Goal: Task Accomplishment & Management: Use online tool/utility

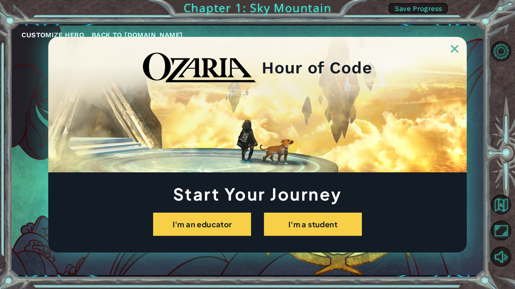
click at [457, 49] on img at bounding box center [455, 49] width 8 height 8
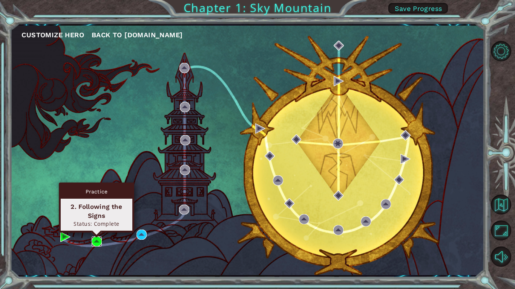
click at [92, 241] on img at bounding box center [97, 242] width 10 height 10
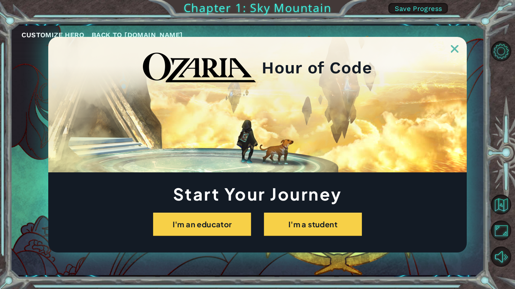
click at [459, 50] on div at bounding box center [257, 45] width 418 height 16
click at [451, 50] on img at bounding box center [455, 49] width 8 height 8
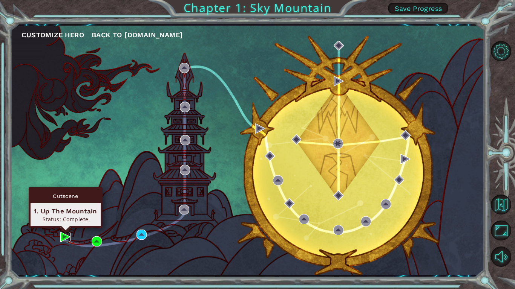
click at [62, 239] on img at bounding box center [65, 237] width 10 height 10
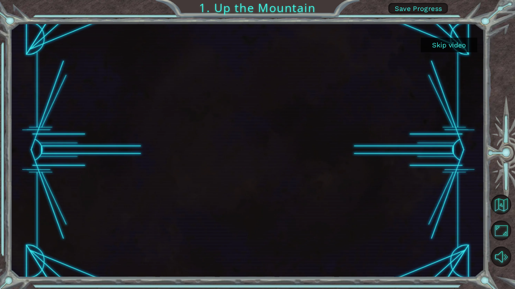
click at [454, 42] on button "Skip video" at bounding box center [448, 45] width 57 height 15
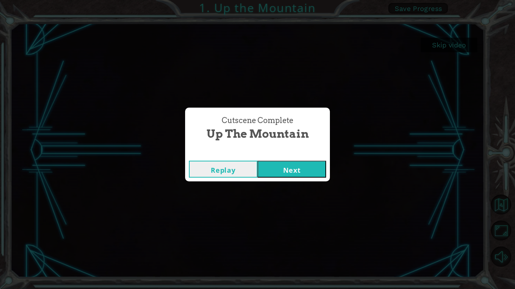
click at [271, 174] on button "Next" at bounding box center [291, 169] width 69 height 17
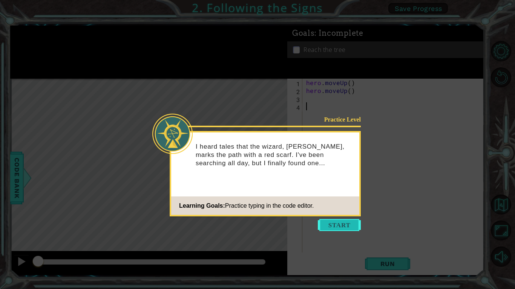
click at [343, 226] on button "Start" at bounding box center [339, 225] width 43 height 12
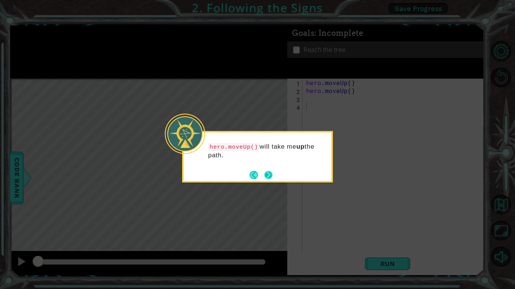
click at [265, 176] on button "Next" at bounding box center [268, 175] width 9 height 9
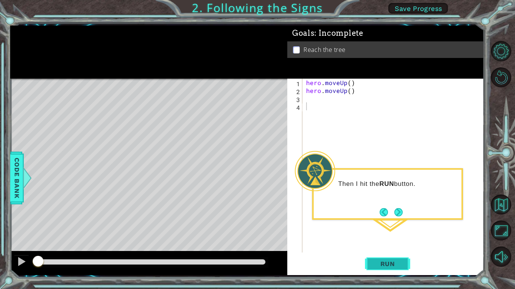
click at [374, 259] on button "Run" at bounding box center [387, 264] width 45 height 20
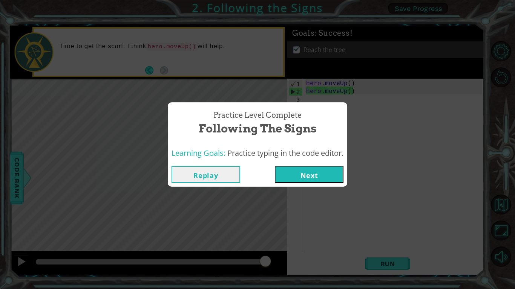
click at [305, 167] on button "Next" at bounding box center [309, 174] width 69 height 17
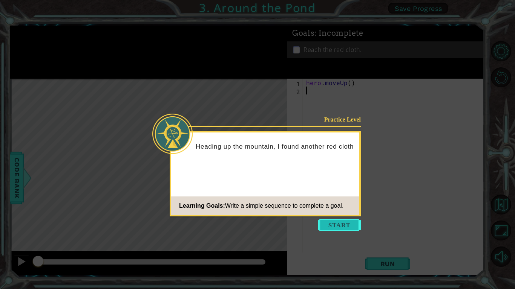
click at [342, 229] on button "Start" at bounding box center [339, 225] width 43 height 12
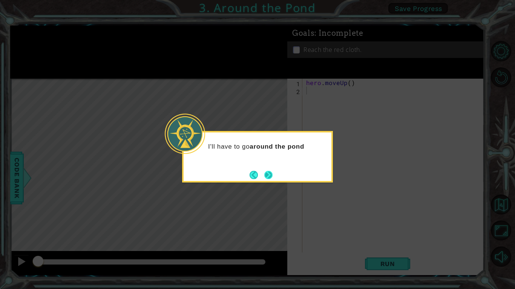
click at [270, 171] on button "Next" at bounding box center [268, 175] width 11 height 11
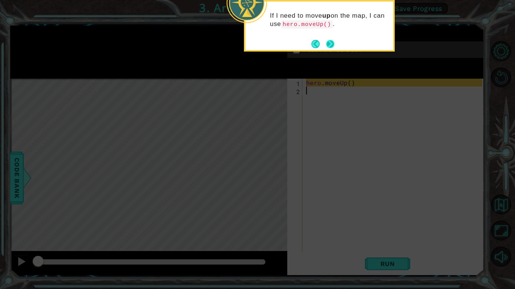
click at [328, 45] on button "Next" at bounding box center [330, 44] width 10 height 10
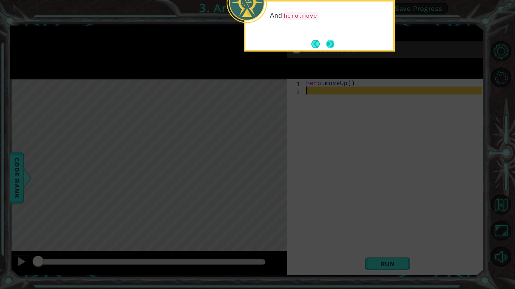
click at [327, 45] on button "Next" at bounding box center [329, 44] width 9 height 9
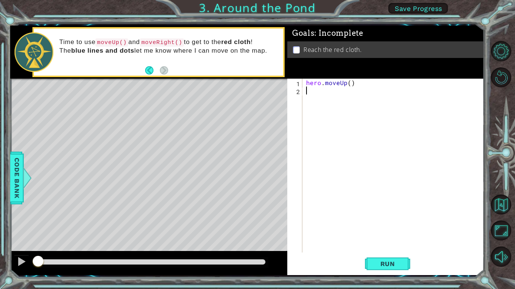
type textarea "h"
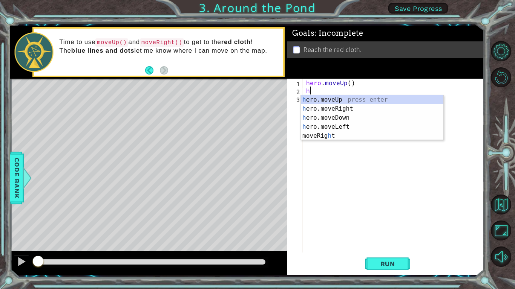
click at [375, 104] on div "h ero.moveUp press enter h ero.moveRight press enter h ero.moveDown press enter…" at bounding box center [372, 126] width 142 height 63
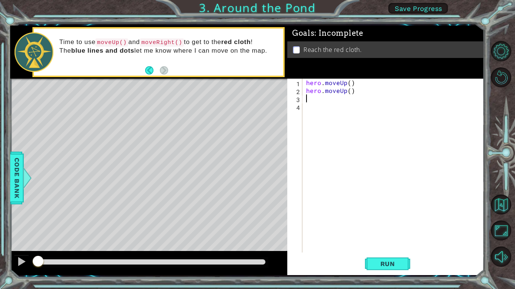
type textarea "h"
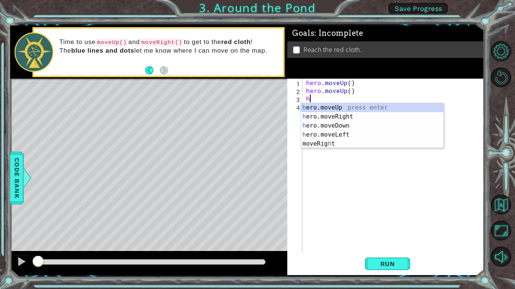
click at [362, 116] on div "h ero.moveUp press enter h ero.moveRight press enter h ero.moveDown press enter…" at bounding box center [372, 134] width 142 height 63
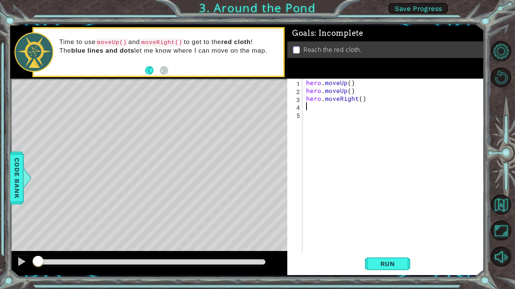
type textarea "h"
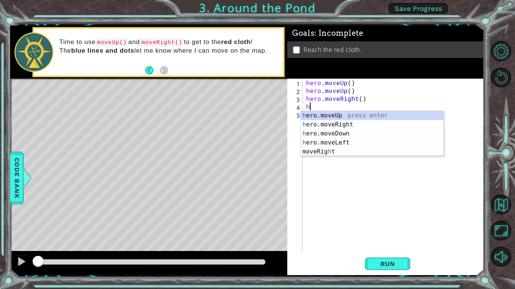
click at [353, 115] on div "h ero.moveUp press enter h ero.moveRight press enter h ero.moveDown press enter…" at bounding box center [372, 142] width 142 height 63
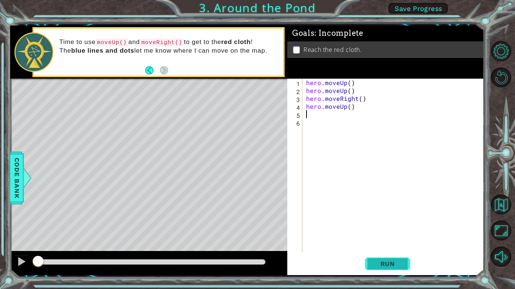
click at [391, 260] on span "Run" at bounding box center [388, 264] width 30 height 8
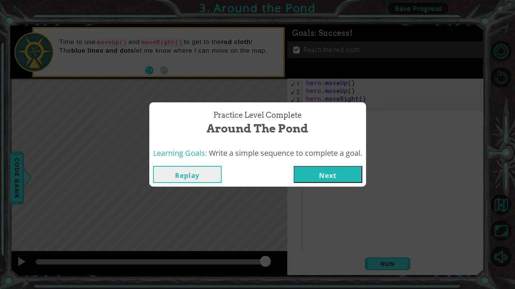
click at [350, 177] on button "Next" at bounding box center [327, 174] width 69 height 17
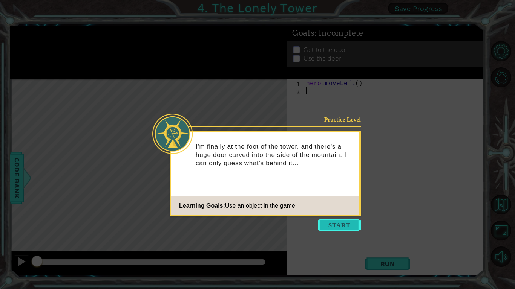
click at [327, 228] on button "Start" at bounding box center [339, 225] width 43 height 12
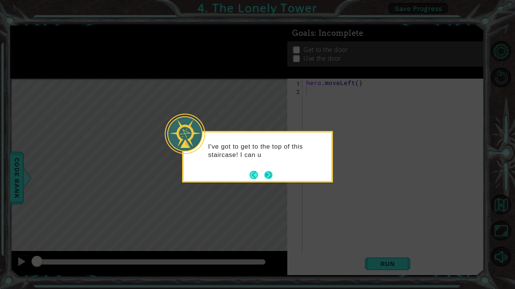
click at [271, 174] on button "Next" at bounding box center [268, 175] width 13 height 13
click at [271, 174] on button "Next" at bounding box center [268, 175] width 9 height 9
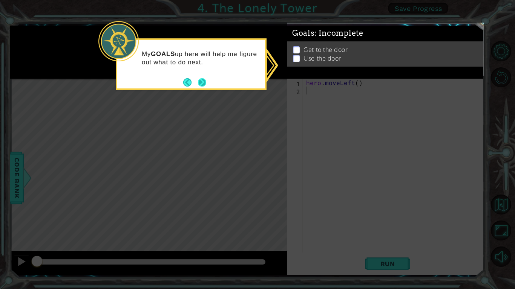
click at [202, 84] on button "Next" at bounding box center [202, 82] width 11 height 11
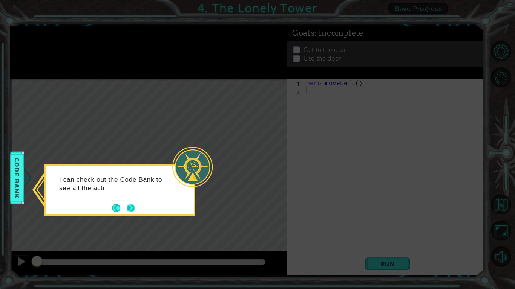
click at [130, 207] on button "Next" at bounding box center [130, 208] width 11 height 11
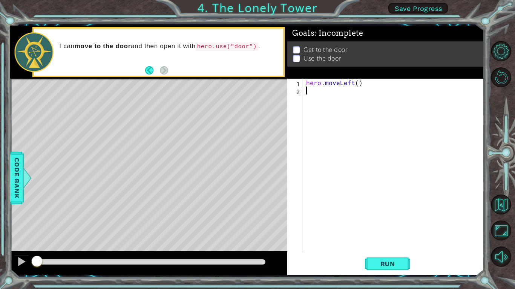
type textarea "h"
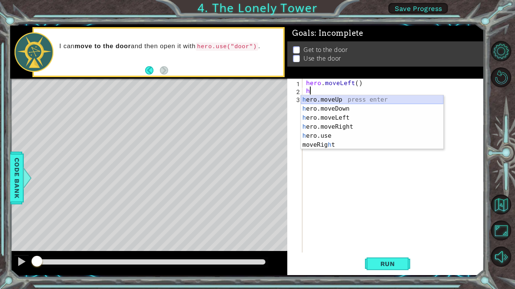
click at [330, 99] on div "h ero.moveUp press enter h ero.moveDown press enter h ero.moveLeft press enter …" at bounding box center [372, 131] width 142 height 72
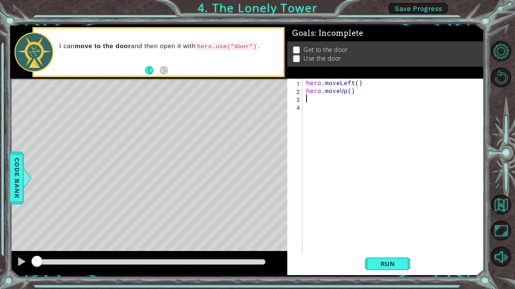
type textarea "h"
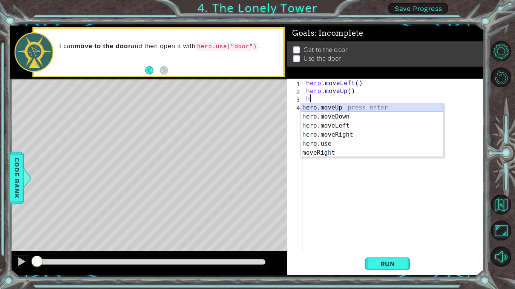
click at [319, 108] on div "h ero.moveUp press enter h ero.moveDown press enter h ero.moveLeft press enter …" at bounding box center [372, 139] width 142 height 72
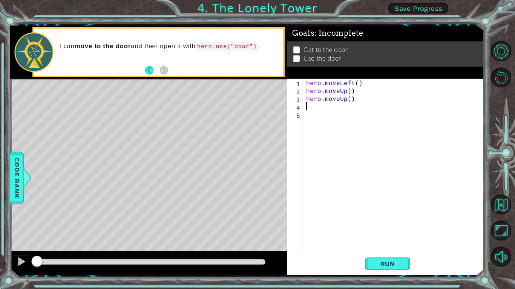
type textarea "h"
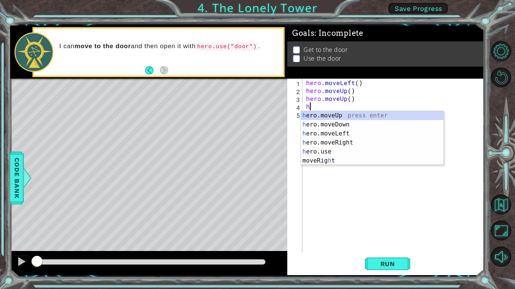
click at [352, 145] on div "h ero.moveUp press enter h ero.moveDown press enter h ero.moveLeft press enter …" at bounding box center [372, 147] width 142 height 72
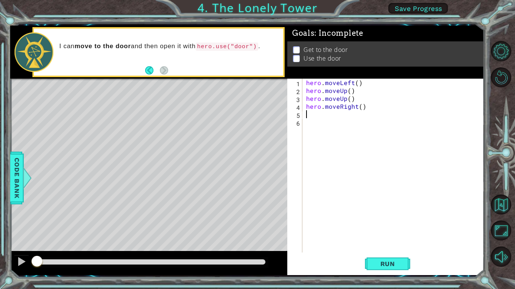
type textarea "h"
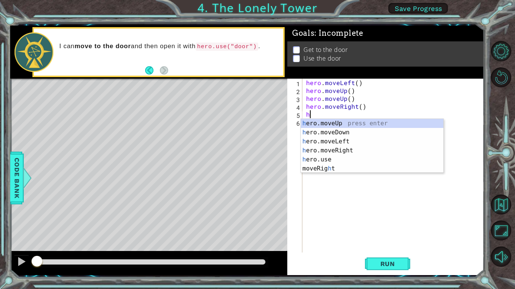
click at [353, 151] on div "h ero.moveUp press enter h ero.moveDown press enter h ero.moveLeft press enter …" at bounding box center [372, 155] width 142 height 72
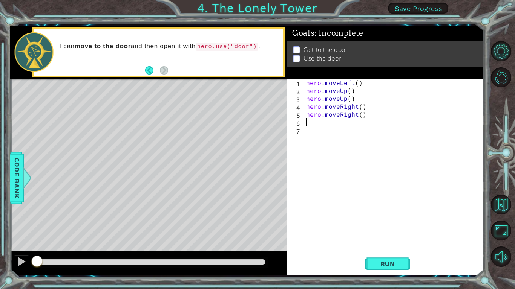
type textarea "h"
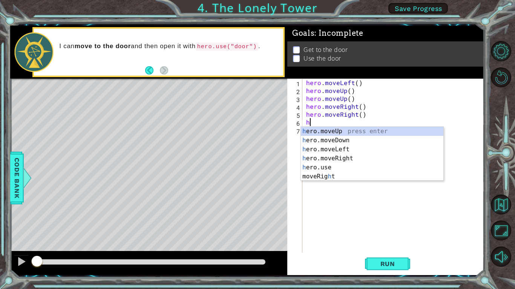
click at [357, 158] on div "h ero.moveUp press enter h ero.moveDown press enter h ero.moveLeft press enter …" at bounding box center [372, 163] width 142 height 72
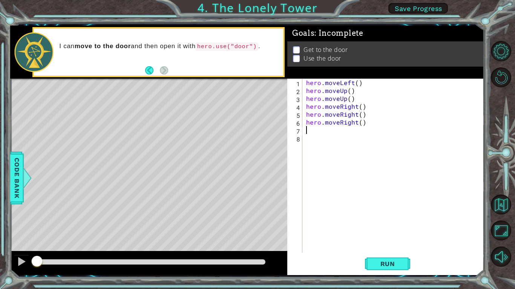
type textarea "h"
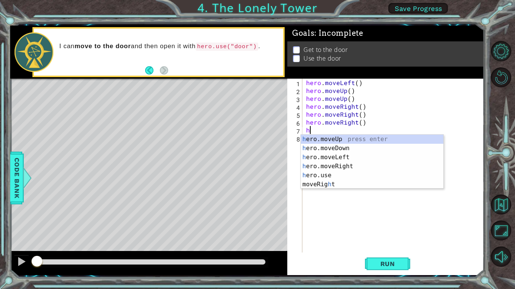
click at [359, 157] on div "h ero.moveUp press enter h ero.moveDown press enter h ero.moveLeft press enter …" at bounding box center [372, 171] width 142 height 72
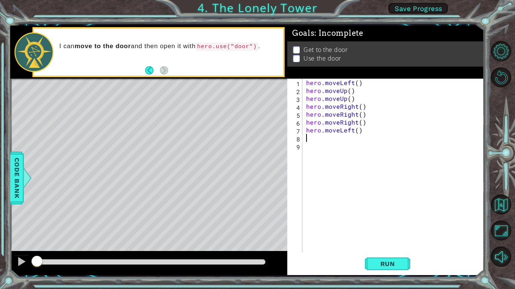
type textarea "h"
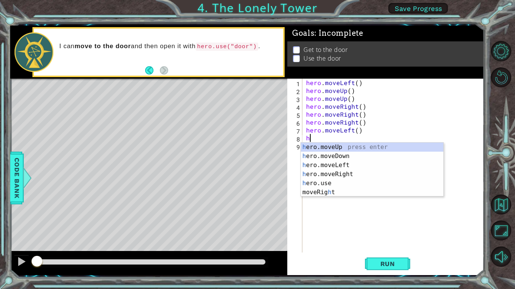
click at [350, 170] on div "h ero.moveUp press enter h ero.moveDown press enter h ero.moveLeft press enter …" at bounding box center [372, 179] width 142 height 72
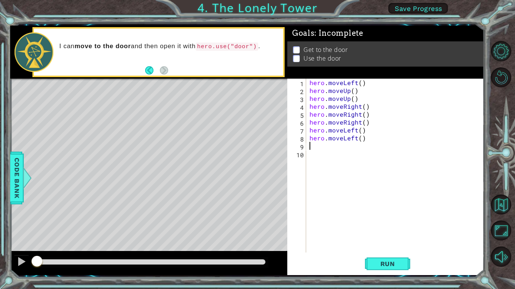
type textarea "h"
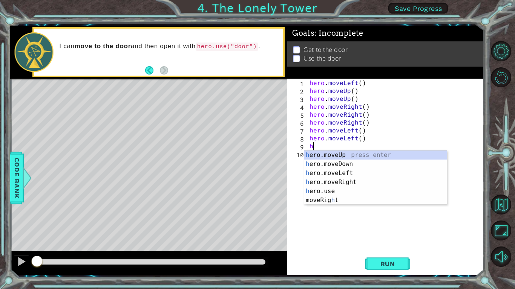
click at [361, 176] on div "h ero.moveUp press enter h ero.moveDown press enter h ero.moveLeft press enter …" at bounding box center [375, 187] width 142 height 72
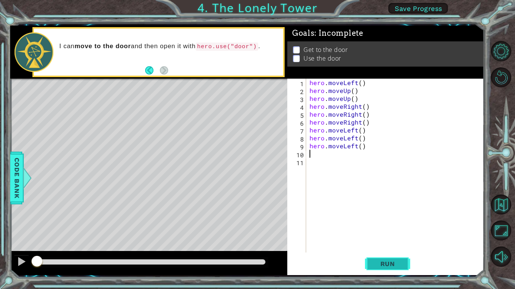
click at [387, 269] on button "Run" at bounding box center [387, 264] width 45 height 20
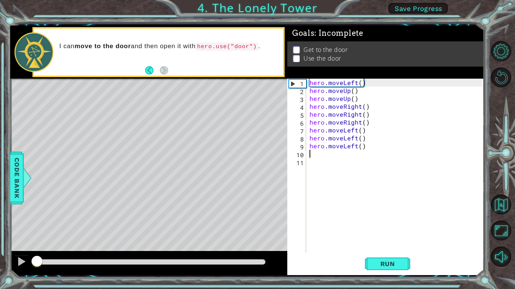
drag, startPoint x: 176, startPoint y: 261, endPoint x: 0, endPoint y: 256, distance: 175.6
click at [0, 256] on div "1 ההההההההההההההההההההההההההההההההההההההההההההההההההההההההההההההההההההההההההההה…" at bounding box center [257, 144] width 515 height 289
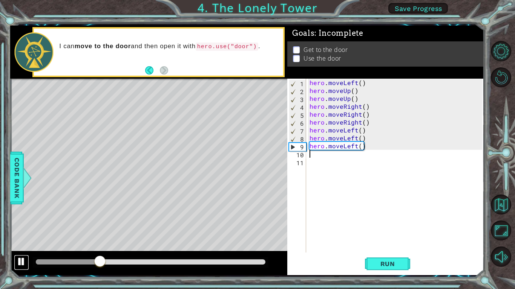
click at [18, 264] on div at bounding box center [22, 262] width 10 height 10
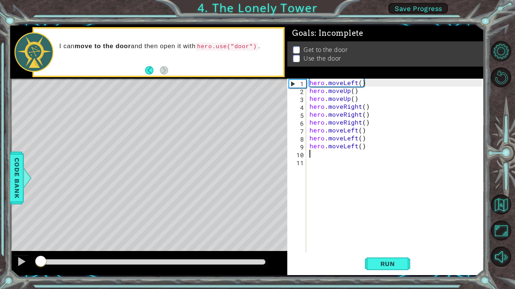
drag, startPoint x: 100, startPoint y: 266, endPoint x: 41, endPoint y: 268, distance: 59.5
click at [41, 268] on div at bounding box center [41, 262] width 14 height 14
click at [17, 262] on div at bounding box center [22, 262] width 10 height 10
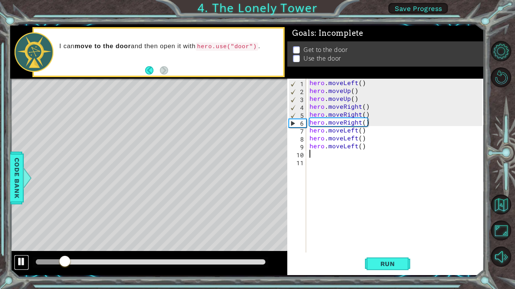
click at [18, 261] on div at bounding box center [22, 262] width 10 height 10
click at [445, 178] on div "hero . moveLeft ( ) hero . moveUp ( ) hero . moveUp ( ) hero . moveRight ( ) he…" at bounding box center [397, 174] width 178 height 190
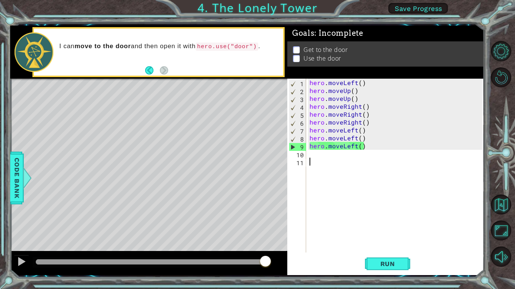
drag, startPoint x: 66, startPoint y: 262, endPoint x: 411, endPoint y: 269, distance: 345.2
click at [411, 269] on div "1 ההההההההההההההההההההההההההההההההההההההההההההההההההההההההההההההההההההההההההההה…" at bounding box center [247, 151] width 474 height 250
click at [367, 227] on div "hero . moveLeft ( ) hero . moveUp ( ) hero . moveUp ( ) hero . moveRight ( ) he…" at bounding box center [397, 174] width 178 height 190
click at [341, 91] on div "hero . moveLeft ( ) hero . moveUp ( ) hero . moveUp ( ) hero . moveRight ( ) he…" at bounding box center [397, 174] width 178 height 190
click at [340, 78] on div "Goals : Incomplete Get to the door Use the door" at bounding box center [385, 58] width 197 height 53
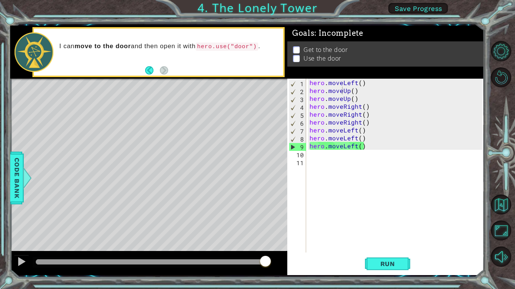
click at [340, 82] on div "hero . moveLeft ( ) hero . moveUp ( ) hero . moveUp ( ) hero . moveRight ( ) he…" at bounding box center [397, 174] width 178 height 190
click at [385, 85] on div "hero . moveLeft ( ) hero . moveUp ( ) hero . moveUp ( ) hero . moveRight ( ) he…" at bounding box center [397, 174] width 178 height 190
click at [339, 87] on div "hero . moveLeft ( ) hero . moveUp ( ) hero . moveUp ( ) hero . moveRight ( ) he…" at bounding box center [397, 174] width 178 height 190
click at [319, 84] on div "hero . moveLeft ( ) hero . moveUp ( ) hero . moveUp ( ) hero . moveRight ( ) he…" at bounding box center [397, 174] width 178 height 190
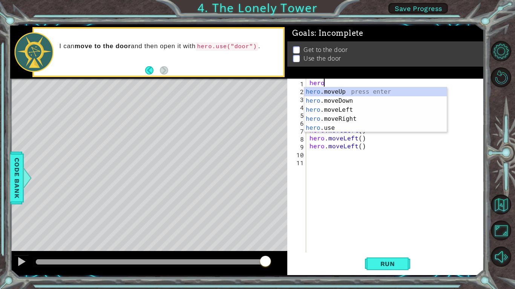
type textarea "h"
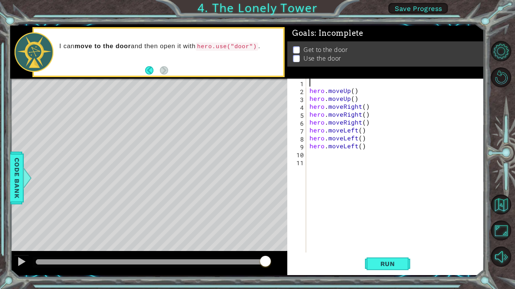
type textarea "h"
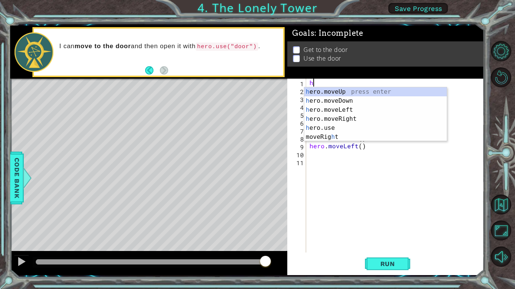
click at [359, 112] on div "h ero.moveUp press enter h ero.moveDown press enter h ero.moveLeft press enter …" at bounding box center [375, 123] width 142 height 72
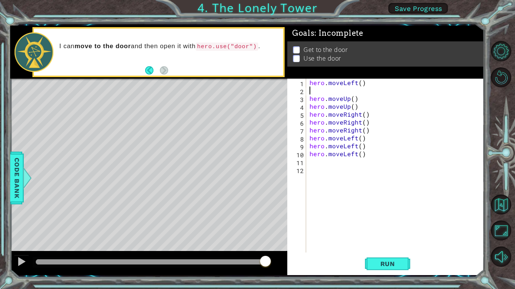
click at [341, 101] on div "hero . moveLeft ( ) hero . moveUp ( ) hero . moveUp ( ) hero . moveRight ( ) he…" at bounding box center [397, 174] width 178 height 190
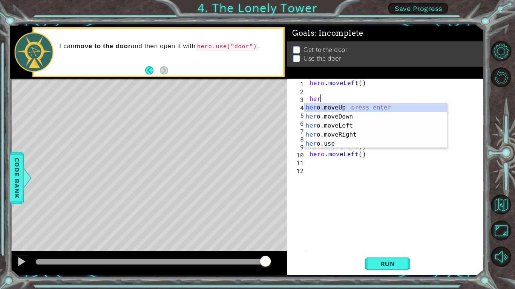
type textarea "h"
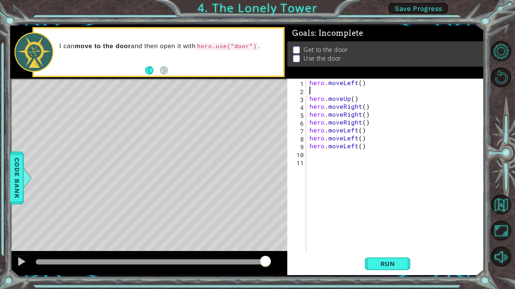
type textarea "h"
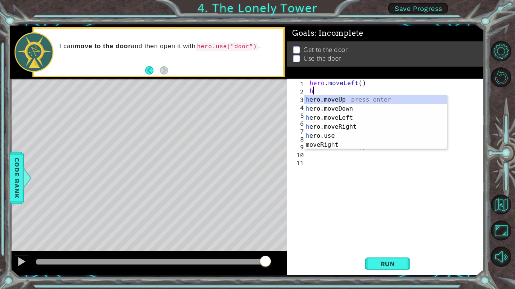
click at [358, 118] on div "h ero.moveUp press enter h ero.moveDown press enter h ero.moveLeft press enter …" at bounding box center [375, 131] width 142 height 72
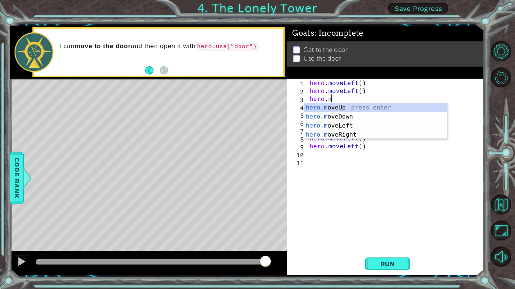
type textarea "hero."
click at [337, 130] on div "hero. moveUp press enter hero. moveDown press enter hero. moveLeft press enter …" at bounding box center [375, 134] width 142 height 63
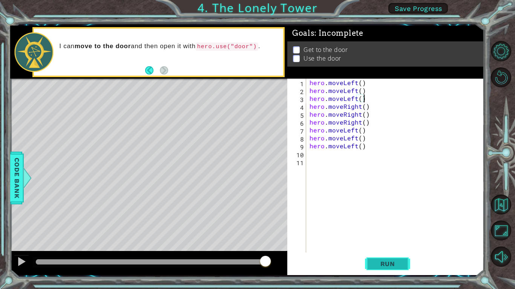
type textarea "hero.moveLeft()"
click at [389, 261] on span "Run" at bounding box center [388, 264] width 30 height 8
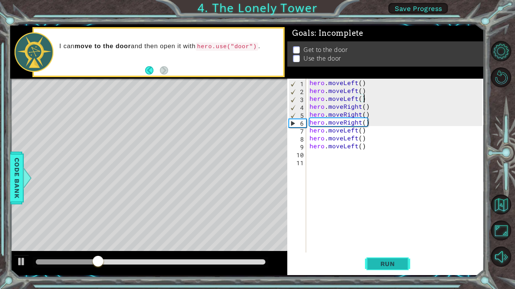
click at [381, 255] on button "Run" at bounding box center [387, 264] width 45 height 20
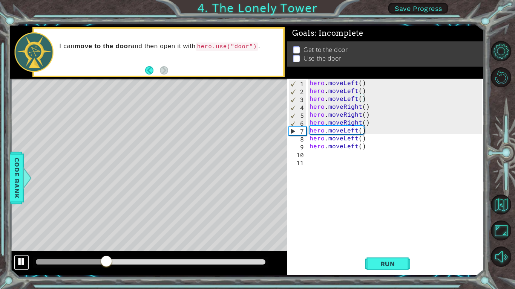
click at [23, 259] on div at bounding box center [22, 262] width 10 height 10
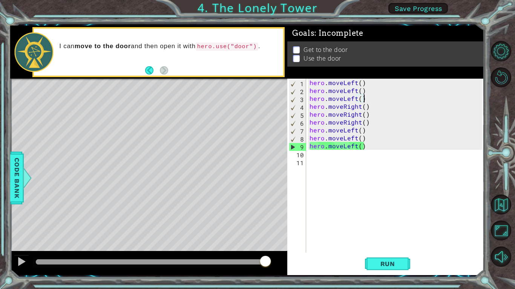
drag, startPoint x: 105, startPoint y: 261, endPoint x: 475, endPoint y: 275, distance: 370.2
click at [475, 275] on div "1 ההההההההההההההההההההההההההההההההההההההההההההההההההההההההההההההההההההההההההההה…" at bounding box center [247, 151] width 474 height 250
click at [409, 226] on div "hero . moveLeft ( ) hero . moveLeft ( ) hero . moveLeft ( ) hero . moveRight ( …" at bounding box center [397, 174] width 178 height 190
click at [358, 105] on div "hero . moveLeft ( ) hero . moveLeft ( ) hero . moveLeft ( ) hero . moveRight ( …" at bounding box center [397, 174] width 178 height 190
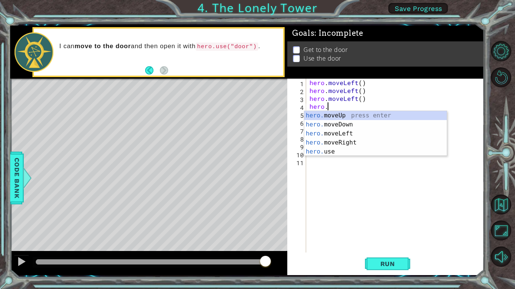
type textarea "her"
click at [359, 135] on div "her o.moveUp press enter her o.moveDown press enter her o.moveLeft press enter …" at bounding box center [375, 142] width 142 height 63
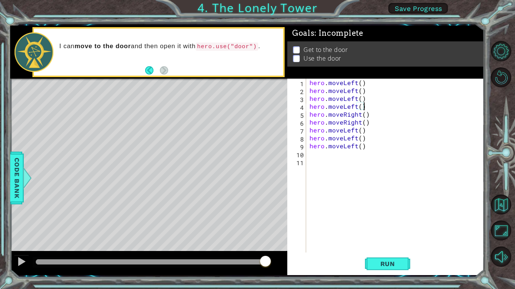
click at [369, 118] on div "hero . moveLeft ( ) hero . moveLeft ( ) hero . moveLeft ( ) hero . moveLeft ( )…" at bounding box center [397, 174] width 178 height 190
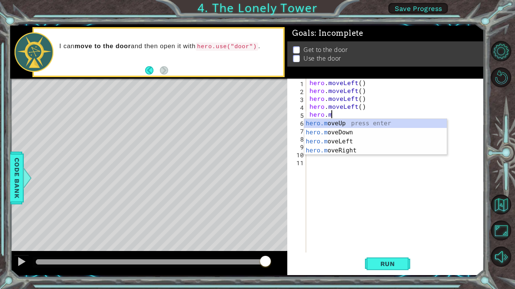
type textarea "hero."
click at [336, 144] on div "hero. moveUp press enter hero. moveDown press enter hero. moveLeft press enter …" at bounding box center [375, 150] width 142 height 63
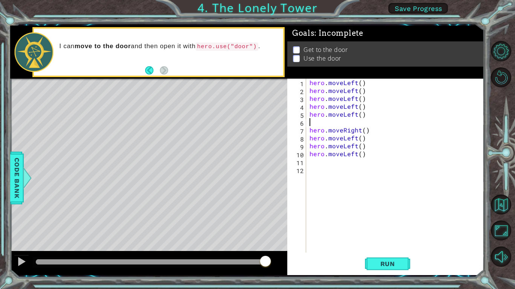
type textarea "hero.moveLeft()"
click at [384, 264] on span "Run" at bounding box center [388, 264] width 30 height 8
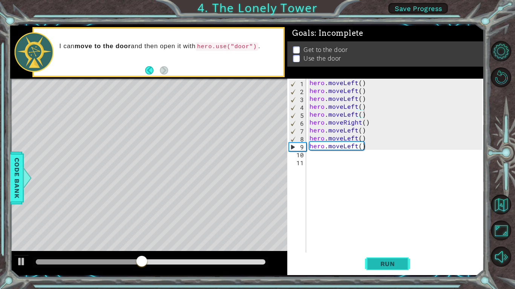
click at [384, 264] on span "Run" at bounding box center [388, 264] width 30 height 8
click at [379, 261] on span "Run" at bounding box center [388, 264] width 30 height 8
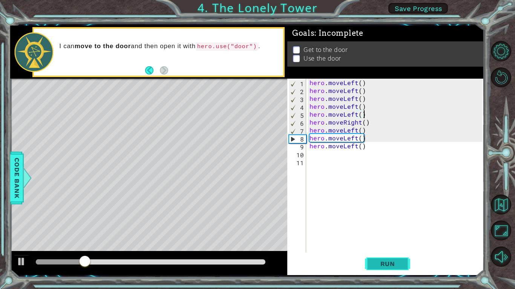
click at [379, 261] on span "Run" at bounding box center [388, 264] width 30 height 8
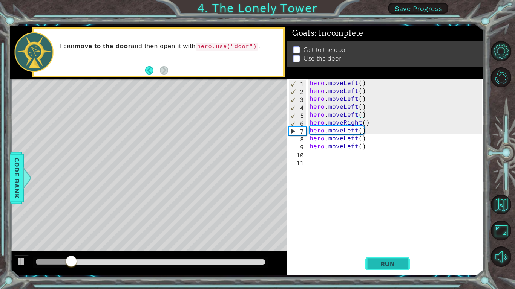
click at [379, 261] on span "Run" at bounding box center [388, 264] width 30 height 8
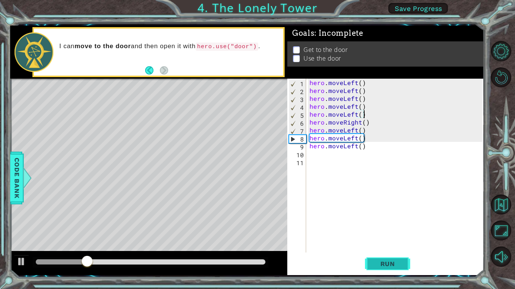
click at [379, 261] on span "Run" at bounding box center [388, 264] width 30 height 8
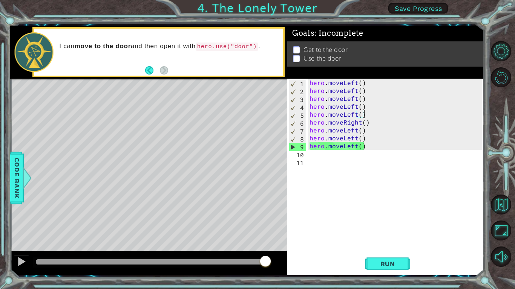
click at [373, 150] on div "hero . moveLeft ( ) hero . moveLeft ( ) hero . moveLeft ( ) hero . moveLeft ( )…" at bounding box center [397, 174] width 178 height 190
type textarea "hero.moveLeft()"
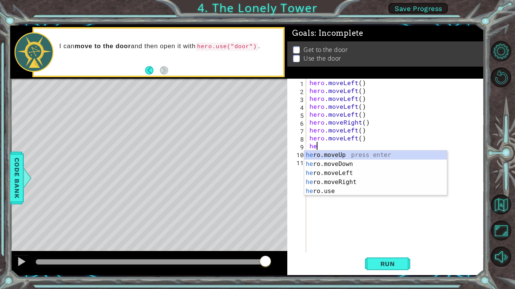
type textarea "h"
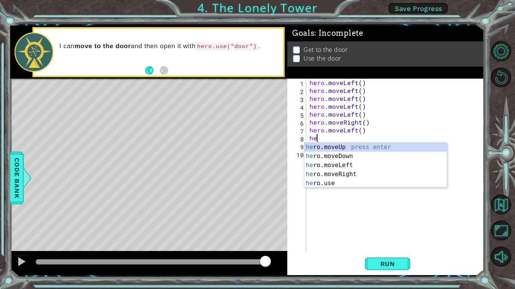
type textarea "h"
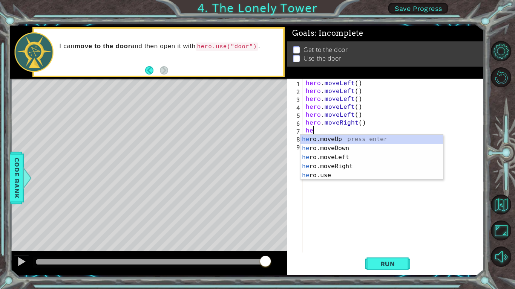
type textarea "h"
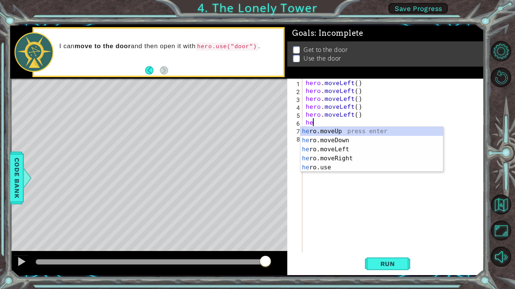
type textarea "h"
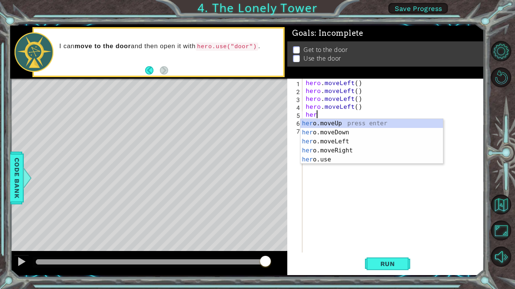
type textarea "h"
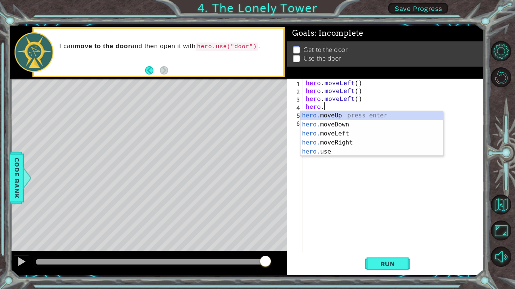
type textarea "h"
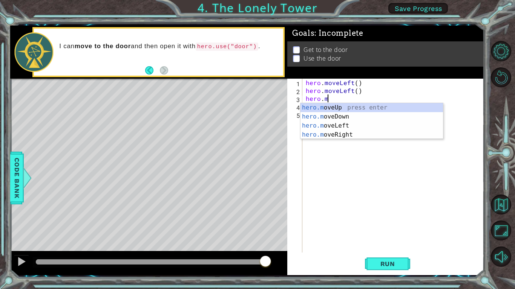
type textarea "h"
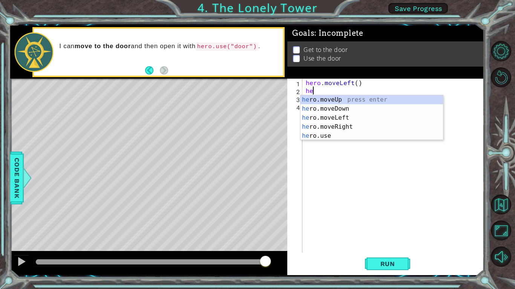
type textarea "h"
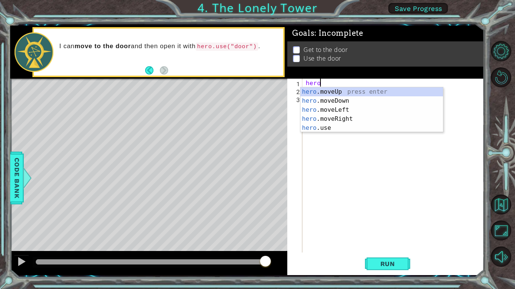
type textarea "h"
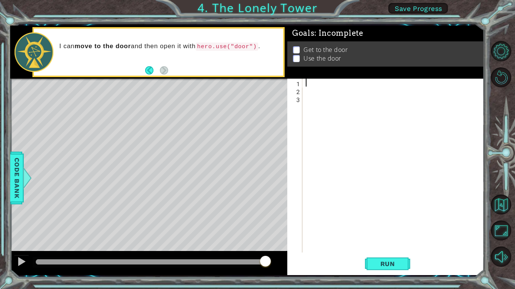
click at [19, 270] on div at bounding box center [148, 263] width 277 height 24
click at [19, 259] on div at bounding box center [22, 262] width 10 height 10
click at [35, 268] on div at bounding box center [148, 263] width 277 height 24
click at [43, 265] on div at bounding box center [150, 262] width 235 height 11
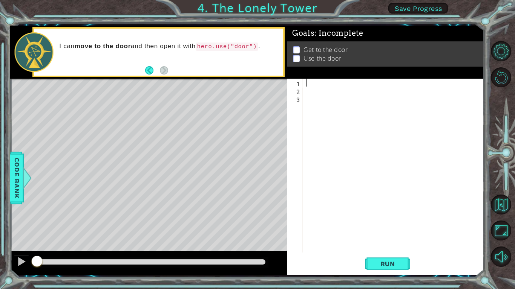
drag, startPoint x: 171, startPoint y: 261, endPoint x: 0, endPoint y: 271, distance: 171.3
click at [0, 271] on div "1 ההההההההההההההההההההההההההההההההההההההההההההההההההההההההההההההההההההההההההההה…" at bounding box center [257, 144] width 515 height 289
click at [17, 267] on div at bounding box center [22, 262] width 10 height 10
type textarea "m"
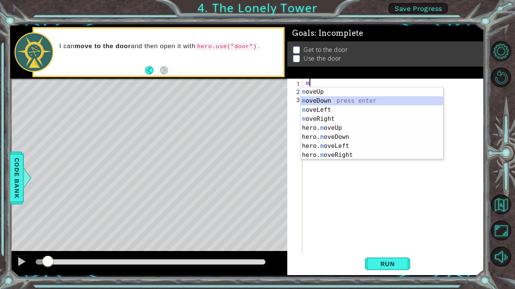
click at [334, 105] on div "m oveUp press enter m oveDown press enter m oveLeft press enter m oveRight pres…" at bounding box center [371, 132] width 142 height 90
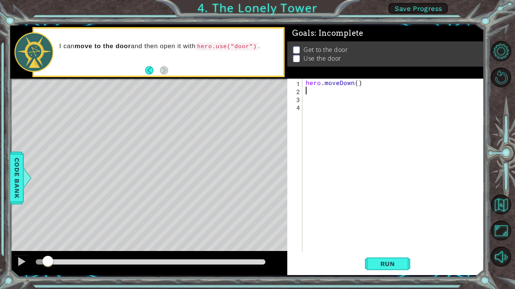
click at [366, 86] on div "hero . moveDown ( )" at bounding box center [394, 174] width 181 height 190
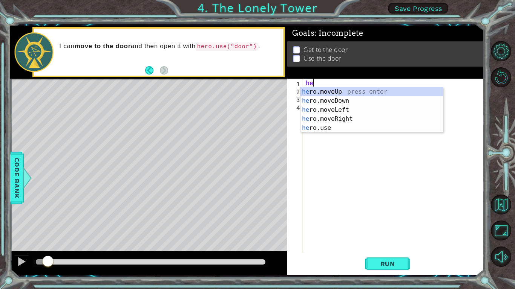
type textarea "h"
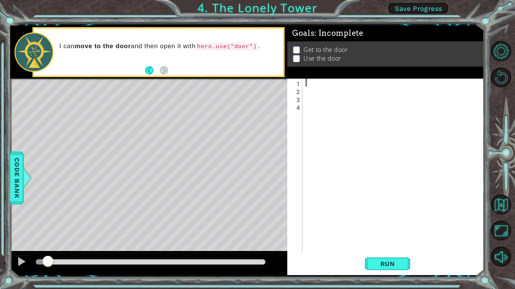
type textarea "m"
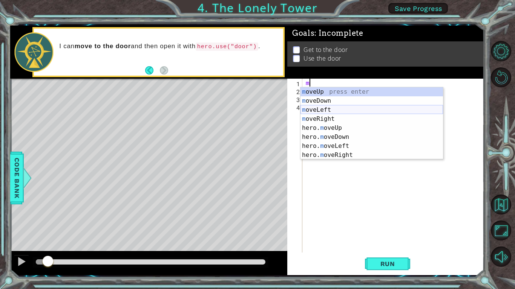
click at [351, 109] on div "m oveUp press enter m oveDown press enter m oveLeft press enter m oveRight pres…" at bounding box center [371, 132] width 142 height 90
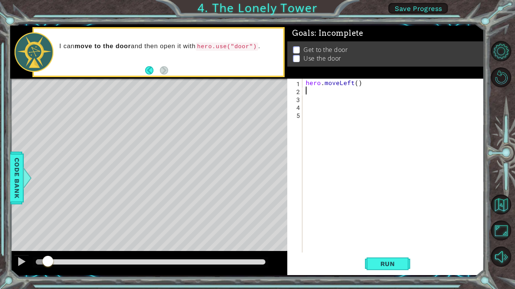
type textarea "m"
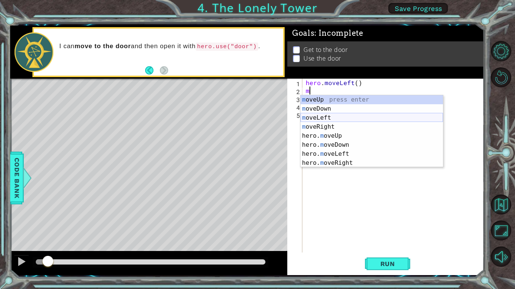
click at [343, 116] on div "m oveUp press enter m oveDown press enter m oveLeft press enter m oveRight pres…" at bounding box center [371, 140] width 142 height 90
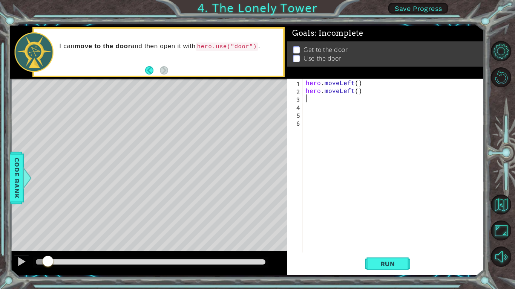
type textarea "m"
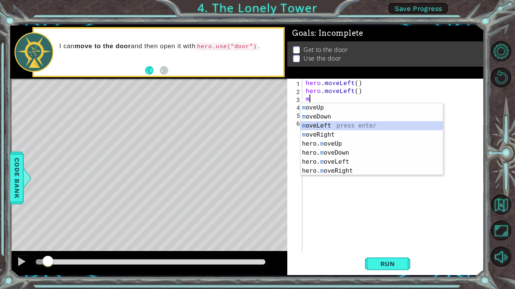
click at [353, 127] on div "m oveUp press enter m oveDown press enter m oveLeft press enter m oveRight pres…" at bounding box center [371, 148] width 142 height 90
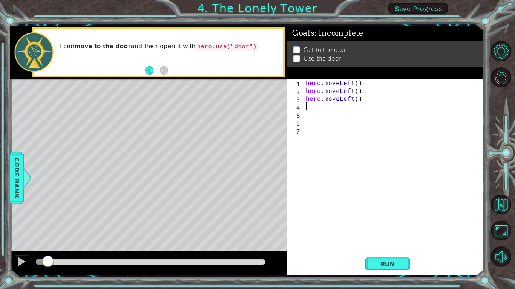
type textarea "m"
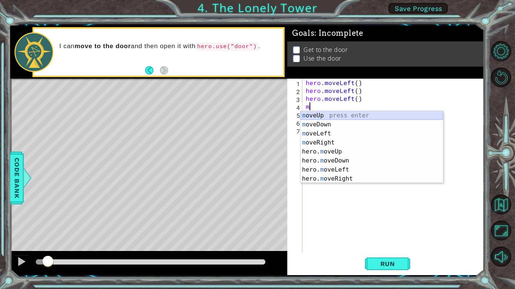
click at [332, 112] on div "m oveUp press enter m oveDown press enter m oveLeft press enter m oveRight pres…" at bounding box center [371, 156] width 142 height 90
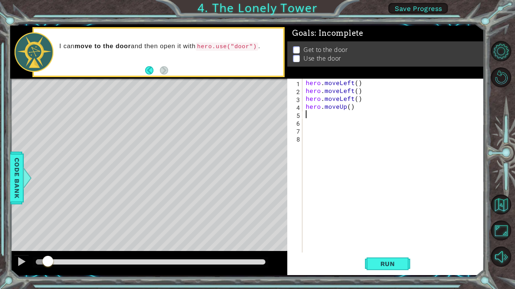
type textarea "m"
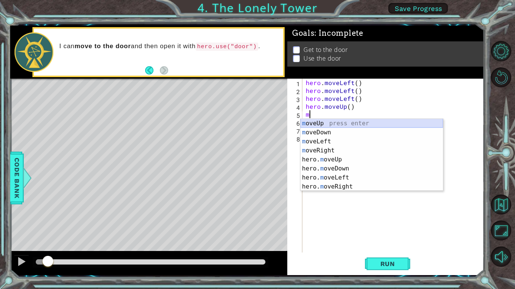
click at [357, 125] on div "m oveUp press enter m oveDown press enter m oveLeft press enter m oveRight pres…" at bounding box center [371, 164] width 142 height 90
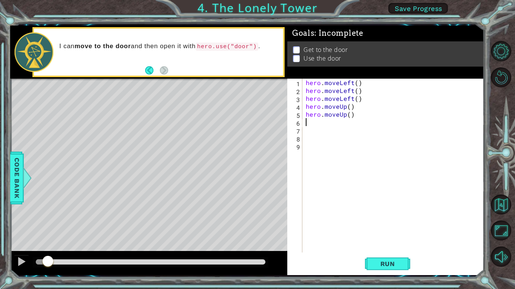
type textarea "m"
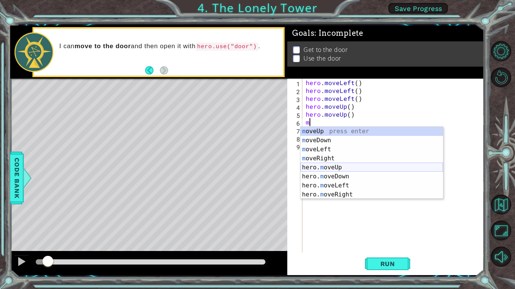
click at [360, 165] on div "m oveUp press enter m oveDown press enter m oveLeft press enter m oveRight pres…" at bounding box center [371, 172] width 142 height 90
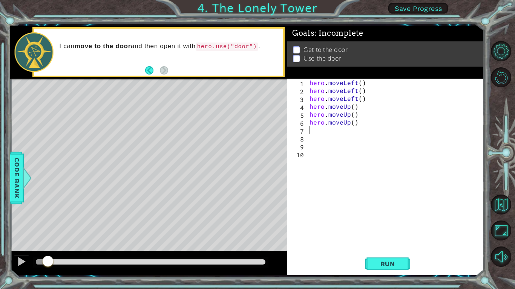
type textarea "m"
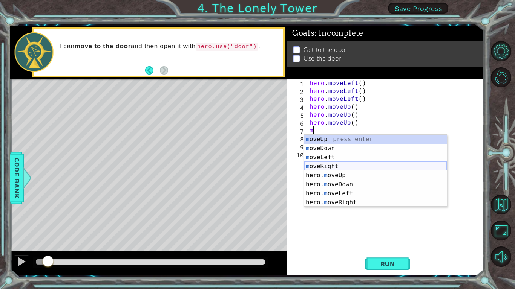
click at [345, 171] on div "m oveUp press enter m oveDown press enter m oveLeft press enter m oveRight pres…" at bounding box center [375, 180] width 142 height 90
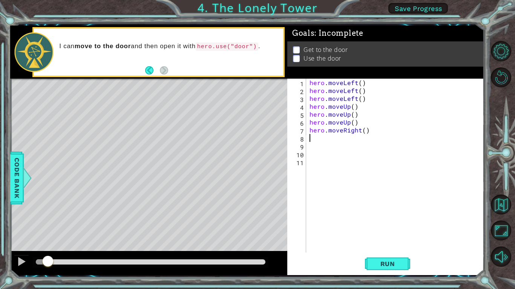
type textarea "m"
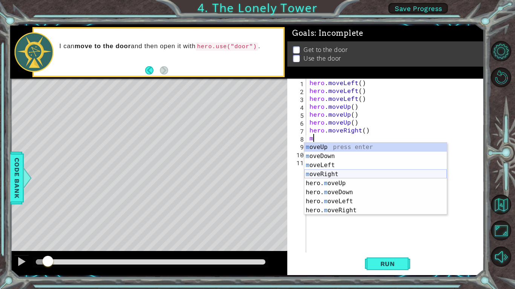
click at [353, 176] on div "m oveUp press enter m oveDown press enter m oveLeft press enter m oveRight pres…" at bounding box center [375, 188] width 142 height 90
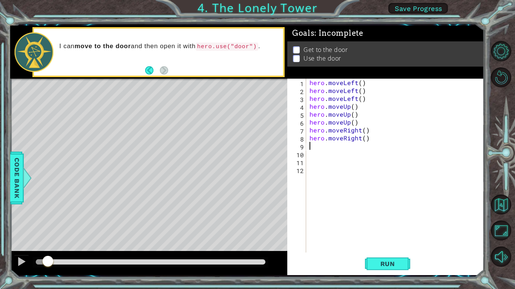
type textarea "m"
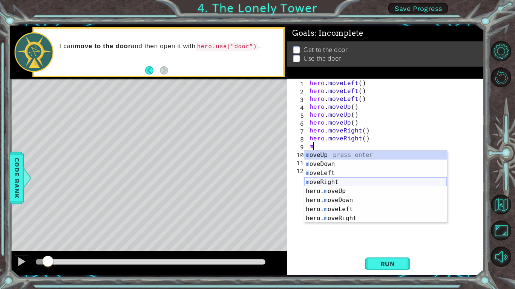
click at [349, 186] on div "m oveUp press enter m oveDown press enter m oveLeft press enter m oveRight pres…" at bounding box center [375, 196] width 142 height 90
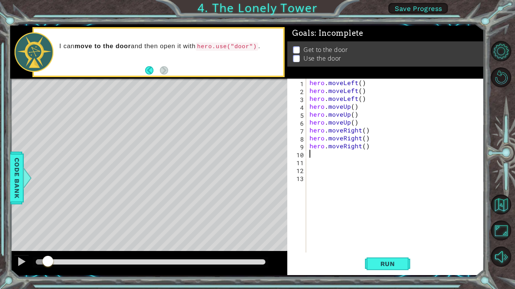
click at [346, 189] on div "hero . moveLeft ( ) hero . moveLeft ( ) hero . moveLeft ( ) hero . moveUp ( ) h…" at bounding box center [397, 174] width 178 height 190
type textarea "h"
click at [315, 153] on div "hero . moveLeft ( ) hero . moveLeft ( ) hero . moveLeft ( ) hero . moveUp ( ) h…" at bounding box center [397, 174] width 178 height 190
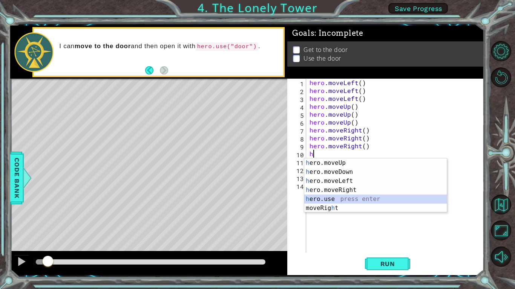
click at [328, 200] on div "h ero.moveUp press enter h ero.moveDown press enter h ero.moveLeft press enter …" at bounding box center [375, 195] width 142 height 72
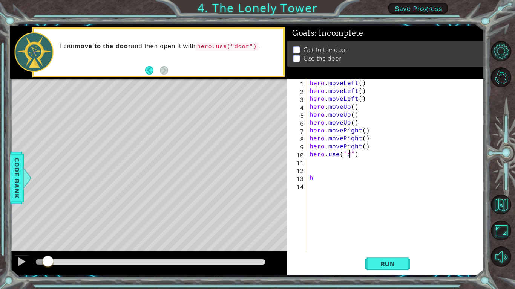
scroll to position [0, 3]
type textarea "hero.use("door")"
click at [417, 226] on div "hero . moveLeft ( ) hero . moveLeft ( ) hero . moveLeft ( ) hero . moveUp ( ) h…" at bounding box center [397, 174] width 178 height 190
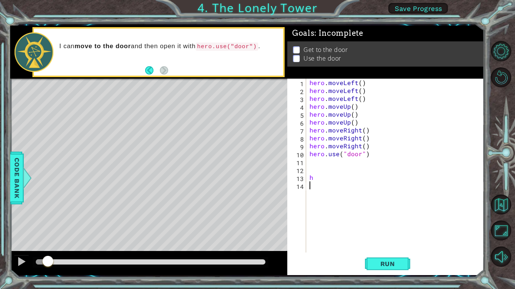
click at [315, 175] on div "hero . moveLeft ( ) hero . moveLeft ( ) hero . moveLeft ( ) hero . moveUp ( ) h…" at bounding box center [397, 174] width 178 height 190
type textarea "h"
click at [379, 261] on span "Run" at bounding box center [388, 264] width 30 height 8
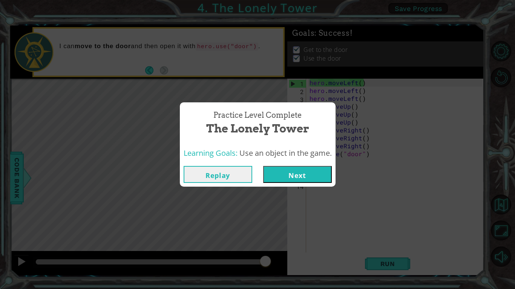
click at [307, 180] on button "Next" at bounding box center [297, 174] width 69 height 17
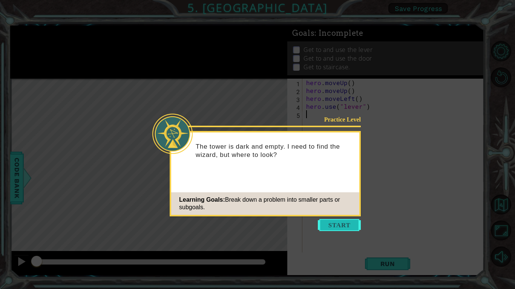
click at [350, 220] on button "Start" at bounding box center [339, 225] width 43 height 12
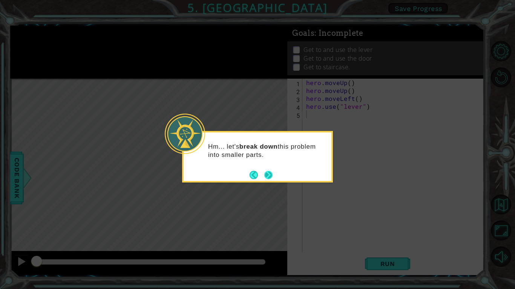
click at [271, 177] on button "Next" at bounding box center [268, 175] width 11 height 11
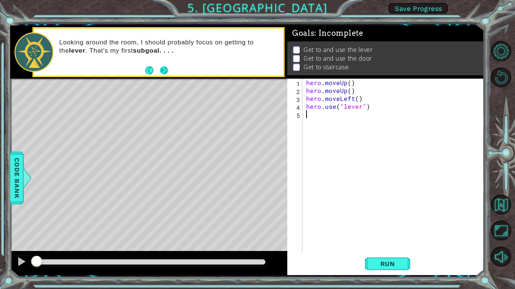
click at [162, 74] on button "Next" at bounding box center [163, 70] width 9 height 9
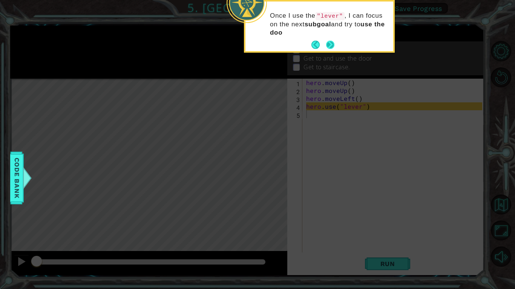
click at [330, 45] on button "Next" at bounding box center [330, 45] width 9 height 9
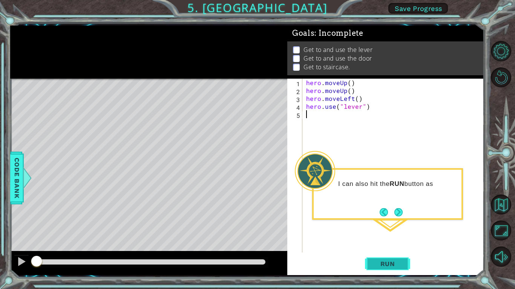
click at [402, 263] on button "Run" at bounding box center [387, 264] width 45 height 20
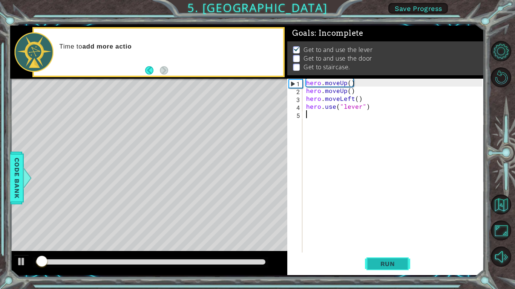
click at [379, 264] on span "Run" at bounding box center [388, 264] width 30 height 8
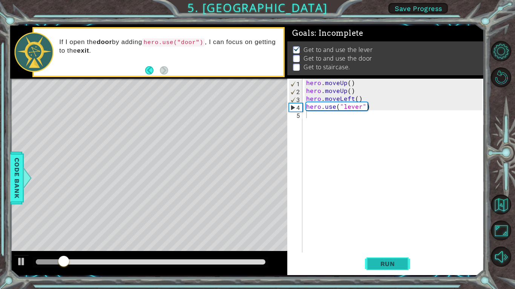
click at [379, 264] on span "Run" at bounding box center [388, 264] width 30 height 8
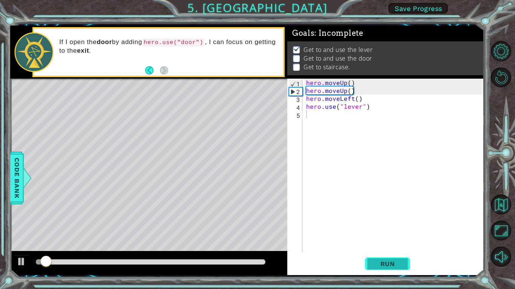
click at [379, 264] on span "Run" at bounding box center [388, 264] width 30 height 8
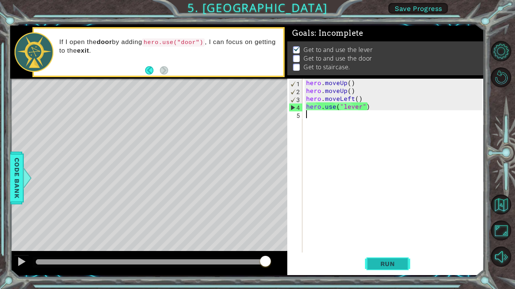
type textarea "m"
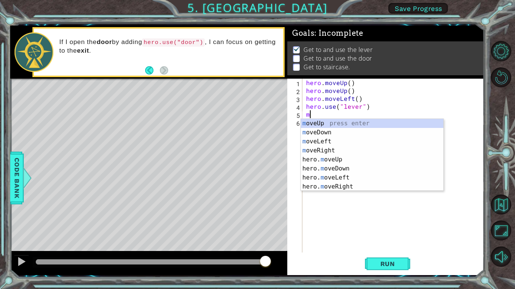
click at [368, 252] on div "hero . moveUp ( ) hero . moveUp ( ) hero . moveLeft ( ) hero . use ( "lever" ) m" at bounding box center [394, 174] width 181 height 190
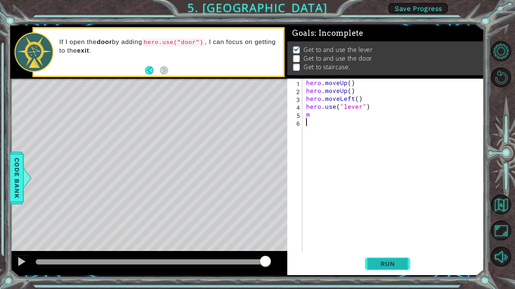
click at [390, 267] on span "Run" at bounding box center [388, 264] width 30 height 8
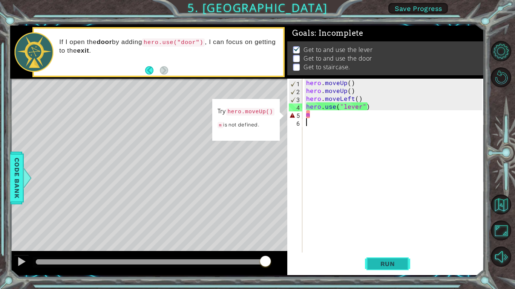
type textarea "m"
type textarea "hero.use("lever")"
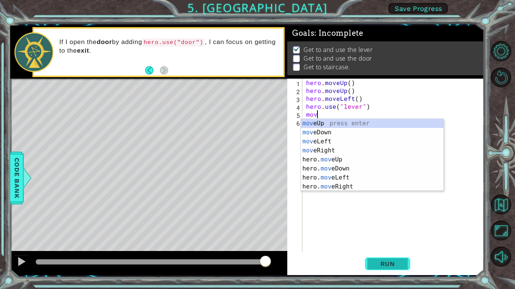
type textarea "move"
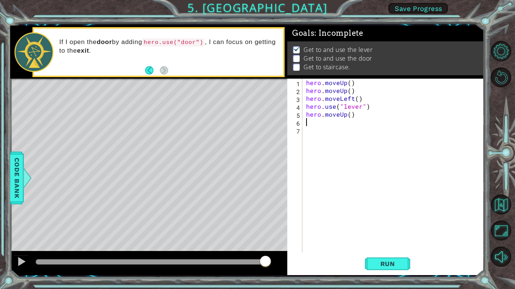
click at [367, 107] on div "hero . moveUp ( ) hero . moveUp ( ) hero . moveLeft ( ) hero . use ( "lever" ) …" at bounding box center [394, 174] width 181 height 190
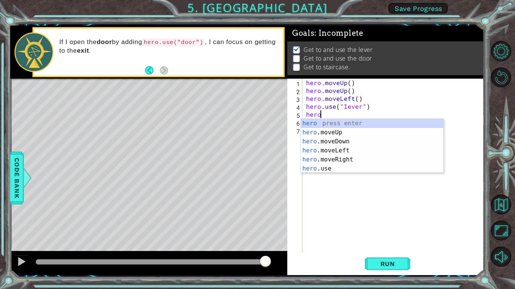
type textarea "h"
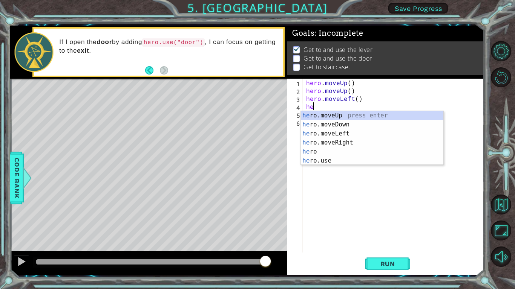
type textarea "h"
type textarea "hero.moveLeft()"
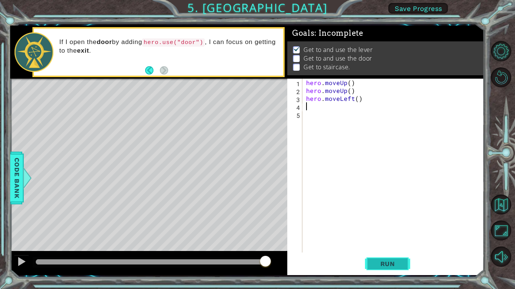
click at [373, 263] on span "Run" at bounding box center [388, 264] width 30 height 8
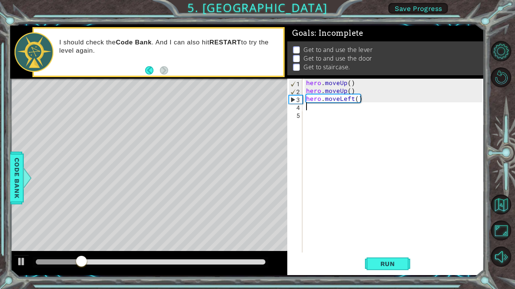
click at [369, 99] on div "hero . moveUp ( ) hero . moveUp ( ) hero . moveLeft ( )" at bounding box center [394, 174] width 181 height 190
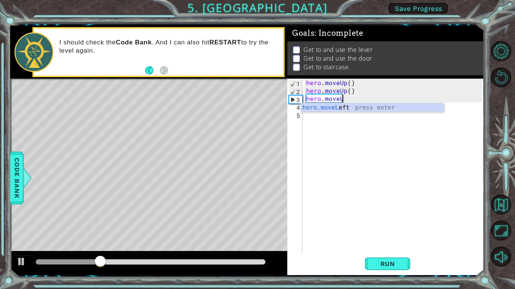
type textarea "hero.move"
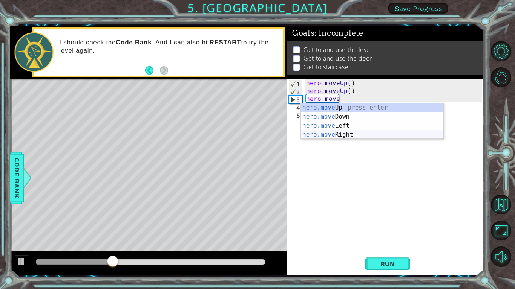
click at [357, 131] on div "hero.move Up press enter hero.move Down press enter hero.move Left press enter …" at bounding box center [372, 130] width 142 height 54
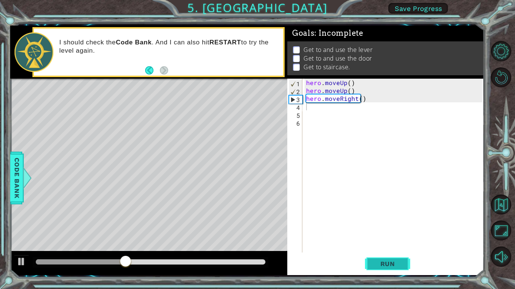
click at [374, 268] on button "Run" at bounding box center [387, 264] width 45 height 20
type textarea "m"
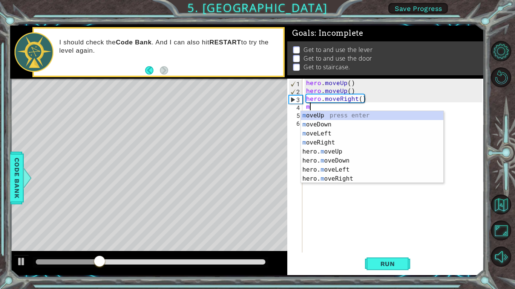
click at [336, 153] on div "m oveUp press enter m oveDown press enter m oveLeft press enter m oveRight pres…" at bounding box center [372, 156] width 142 height 90
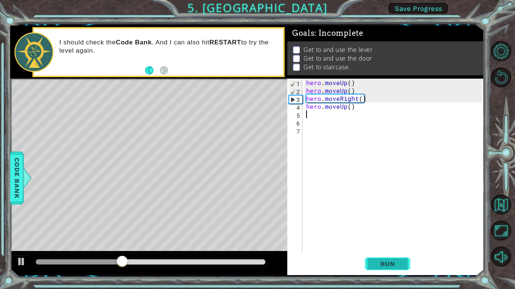
click at [396, 268] on button "Run" at bounding box center [387, 264] width 45 height 20
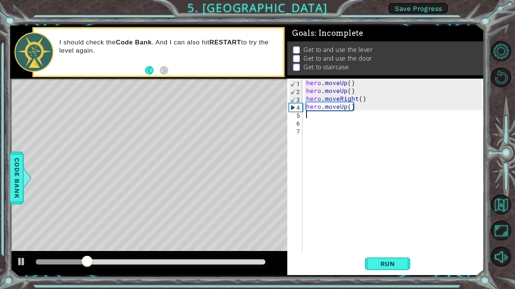
click at [383, 116] on div "hero . moveUp ( ) hero . moveUp ( ) hero . moveRight ( ) hero . moveUp ( )" at bounding box center [394, 174] width 181 height 190
click at [362, 113] on div "hero . moveUp ( ) hero . moveUp ( ) hero . moveRight ( ) hero . moveUp ( )" at bounding box center [394, 174] width 181 height 190
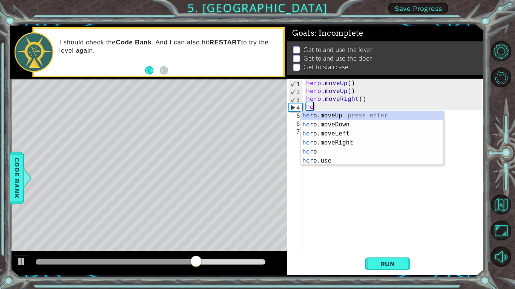
type textarea "h"
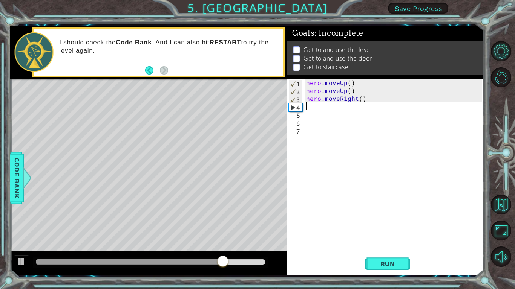
type textarea "h"
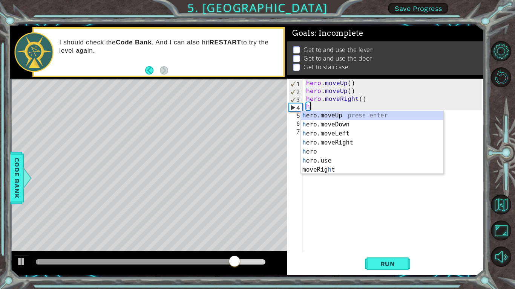
click at [341, 147] on div "h ero.moveUp press enter h ero.moveDown press enter h ero.moveLeft press enter …" at bounding box center [372, 151] width 142 height 81
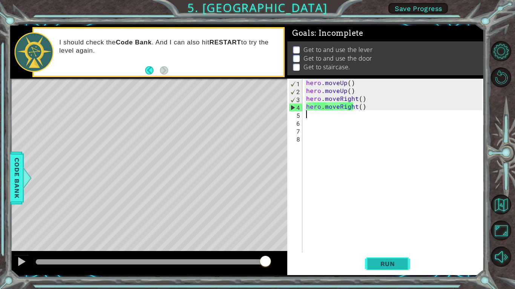
click at [373, 264] on span "Run" at bounding box center [388, 264] width 30 height 8
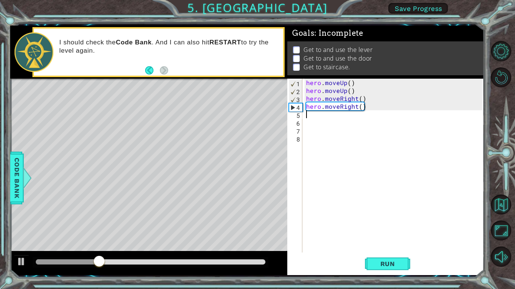
click at [297, 59] on p at bounding box center [296, 58] width 7 height 7
click at [311, 64] on ul "Get to and use the lever Get to and use the door Get to staircase." at bounding box center [385, 59] width 189 height 26
click at [322, 124] on div "hero . moveUp ( ) hero . moveUp ( ) hero . moveRight ( ) hero . moveRight ( )" at bounding box center [394, 174] width 181 height 190
type textarea "g"
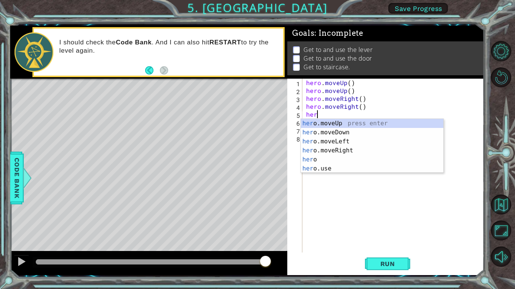
type textarea "hero"
click at [334, 141] on div "hero press enter hero .moveUp press enter hero .moveDown press enter hero .move…" at bounding box center [372, 155] width 142 height 72
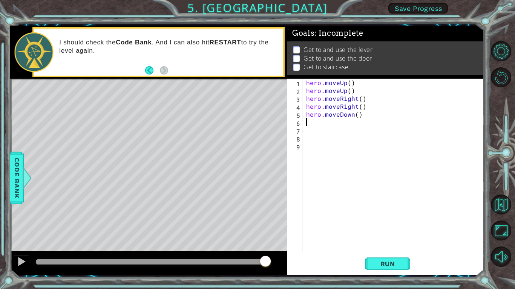
scroll to position [0, 0]
click at [348, 119] on div "hero . moveUp ( ) hero . moveUp ( ) hero . moveRight ( ) hero . moveRight ( ) h…" at bounding box center [394, 174] width 181 height 190
click at [344, 120] on div "hero . moveUp ( ) hero . moveUp ( ) hero . moveRight ( ) hero . moveRight ( ) h…" at bounding box center [394, 174] width 181 height 190
click at [343, 117] on div "hero . moveUp ( ) hero . moveUp ( ) hero . moveRight ( ) hero . moveRight ( ) h…" at bounding box center [394, 174] width 181 height 190
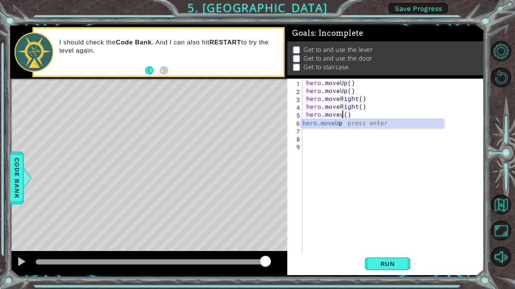
scroll to position [0, 2]
click at [386, 259] on button "Run" at bounding box center [387, 264] width 45 height 20
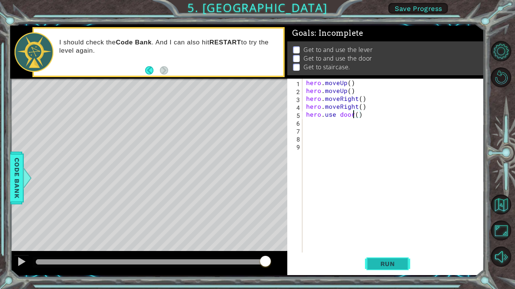
scroll to position [0, 0]
click at [394, 263] on span "Run" at bounding box center [388, 264] width 30 height 8
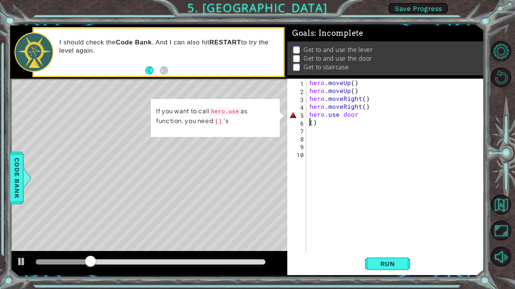
click at [317, 116] on div "hero . moveUp ( ) hero . moveUp ( ) hero . moveRight ( ) hero . moveRight ( ) h…" at bounding box center [397, 174] width 178 height 190
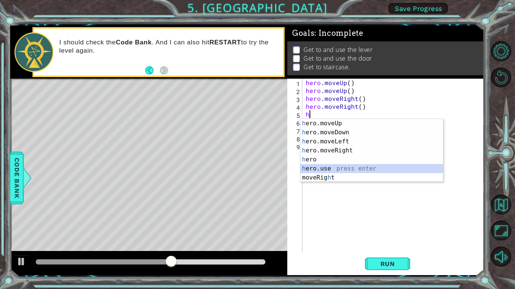
click at [324, 169] on div "h ero.moveUp press enter h ero.moveDown press enter h ero.moveLeft press enter …" at bounding box center [371, 159] width 142 height 81
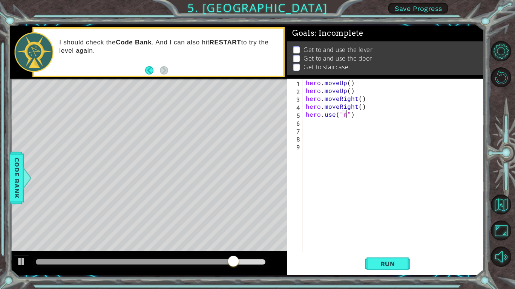
scroll to position [0, 2]
type textarea "hero.use("door")"
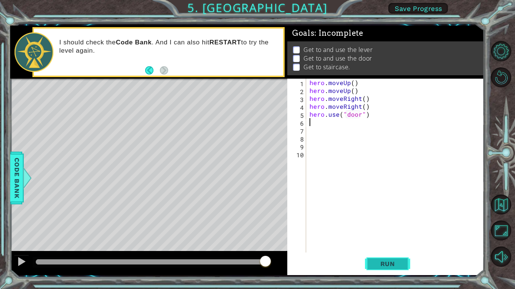
click at [395, 266] on span "Run" at bounding box center [388, 264] width 30 height 8
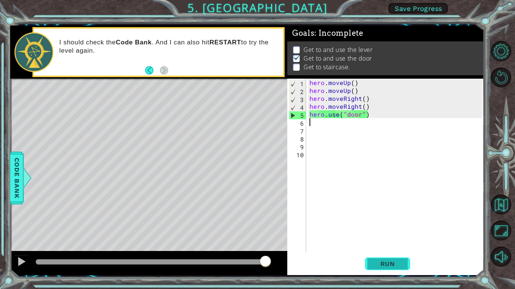
type textarea "h"
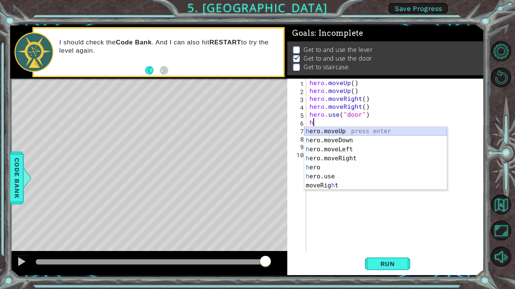
click at [338, 132] on div "h ero.moveUp press enter h ero.moveDown press enter h ero.moveLeft press enter …" at bounding box center [375, 167] width 142 height 81
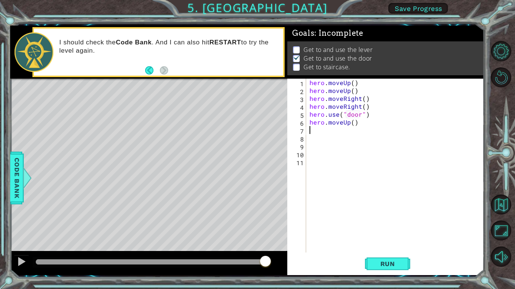
type textarea "h"
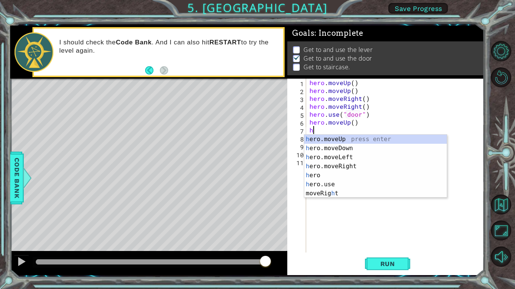
click at [333, 142] on div "h ero.moveUp press enter h ero.moveDown press enter h ero.moveLeft press enter …" at bounding box center [375, 175] width 142 height 81
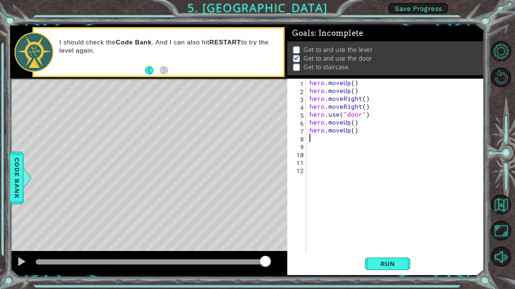
type textarea "h"
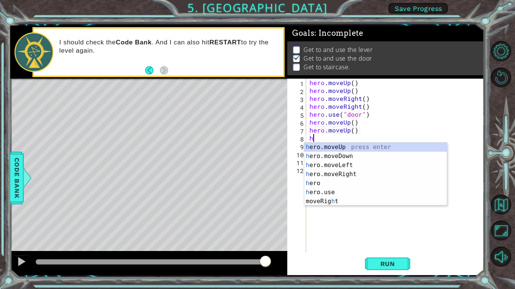
click at [343, 168] on div "h ero.moveUp press enter h ero.moveDown press enter h ero.moveLeft press enter …" at bounding box center [375, 183] width 142 height 81
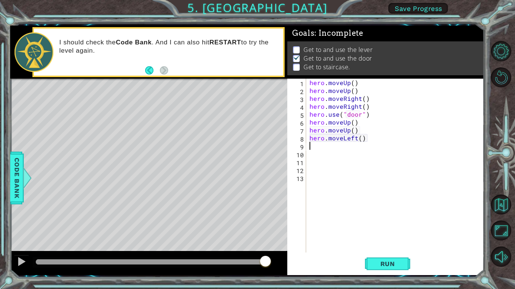
type textarea "h"
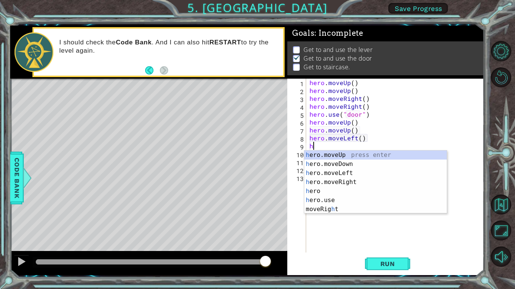
click at [345, 176] on div "h ero.moveUp press enter h ero.moveDown press enter h ero.moveLeft press enter …" at bounding box center [375, 191] width 142 height 81
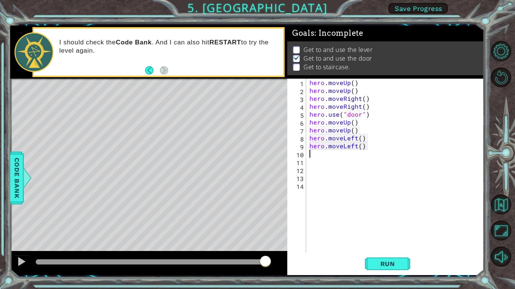
type textarea "h"
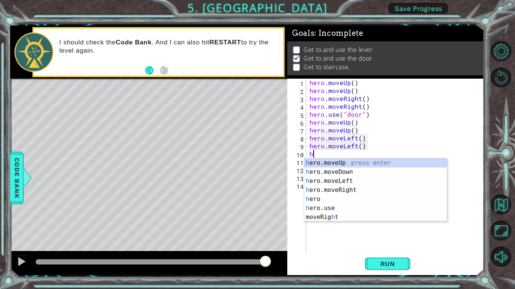
click at [335, 183] on div "h ero.moveUp press enter h ero.moveDown press enter h ero.moveLeft press enter …" at bounding box center [375, 199] width 142 height 81
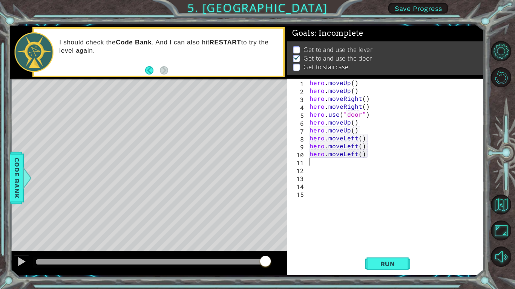
type textarea "h"
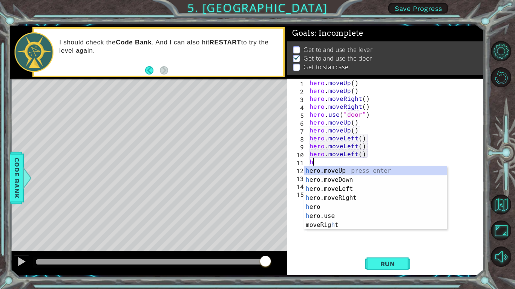
click at [347, 193] on div "h ero.moveUp press enter h ero.moveDown press enter h ero.moveLeft press enter …" at bounding box center [375, 207] width 142 height 81
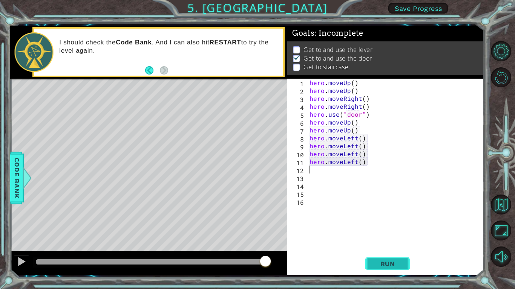
click at [389, 266] on span "Run" at bounding box center [388, 264] width 30 height 8
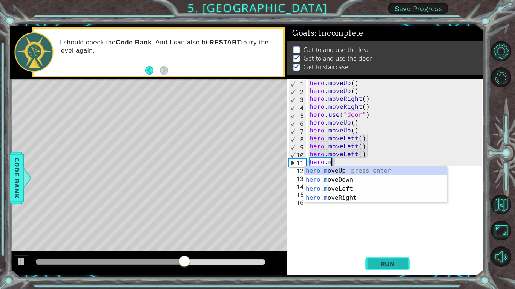
type textarea "h"
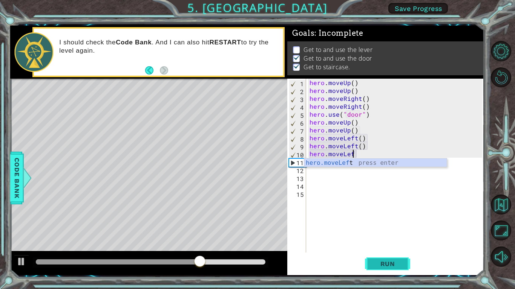
click at [376, 269] on button "Run" at bounding box center [387, 264] width 45 height 20
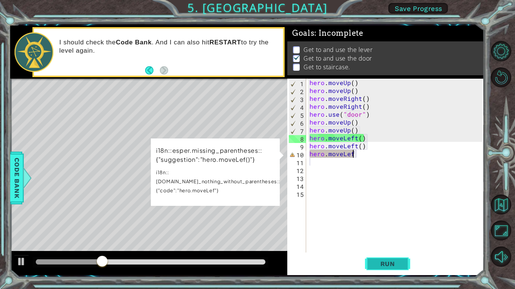
scroll to position [0, 2]
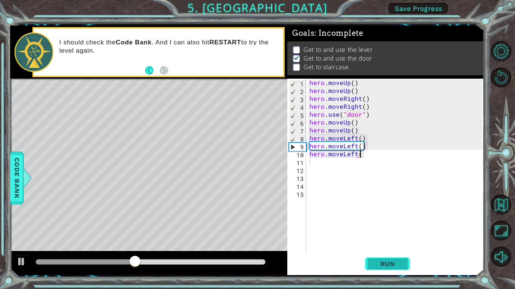
type textarea "hero.moveLeft()"
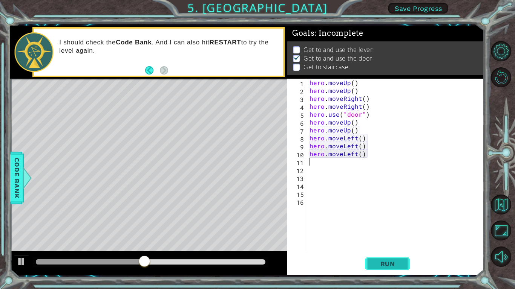
scroll to position [0, 0]
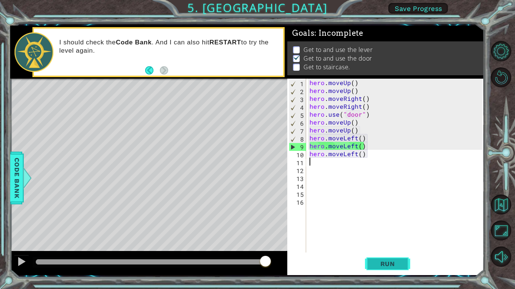
click at [384, 264] on span "Run" at bounding box center [388, 264] width 30 height 8
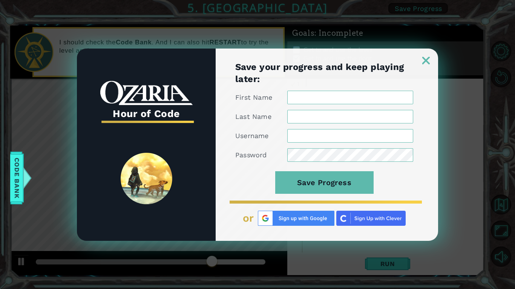
click at [429, 63] on img at bounding box center [426, 61] width 8 height 8
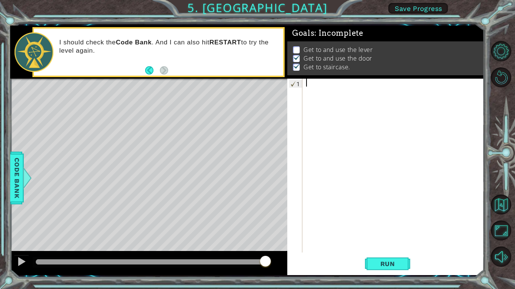
type textarea "m"
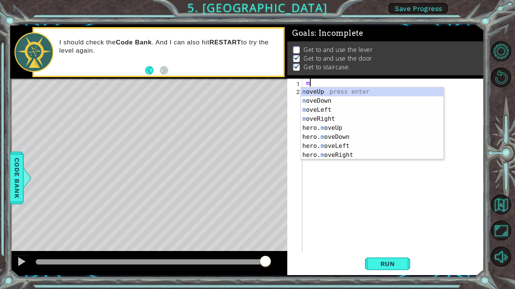
click at [330, 90] on div "m oveUp press enter m oveDown press enter m oveLeft press enter m oveRight pres…" at bounding box center [372, 132] width 142 height 90
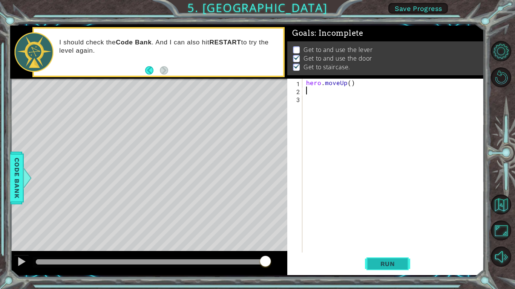
click at [379, 267] on span "Run" at bounding box center [388, 264] width 30 height 8
type textarea "h"
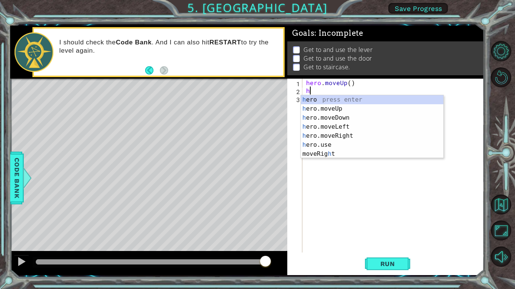
click at [335, 110] on div "h ero press enter h ero.moveUp press enter h ero.moveDown press enter h ero.mov…" at bounding box center [372, 135] width 142 height 81
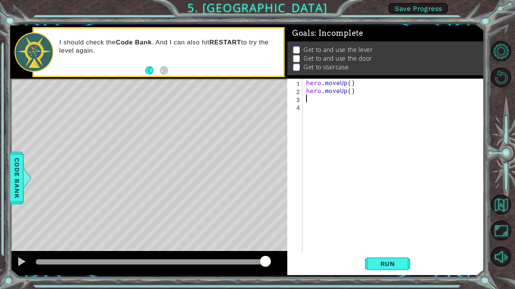
click at [370, 191] on div "hero . moveUp ( ) hero . moveUp ( )" at bounding box center [394, 174] width 181 height 190
